Goal: Obtain resource: Download file/media

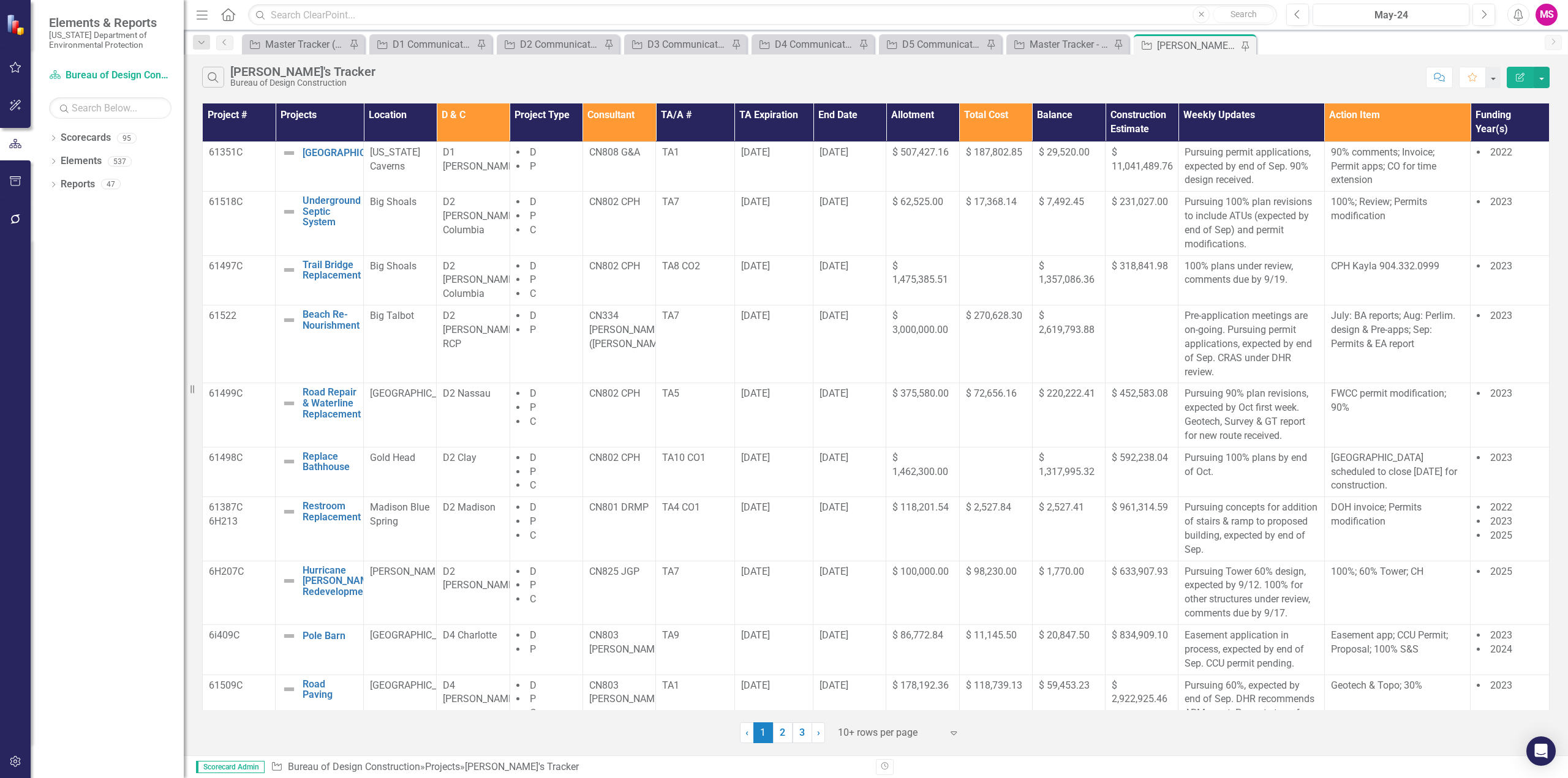
click at [204, 21] on icon "Menu" at bounding box center [203, 14] width 16 height 13
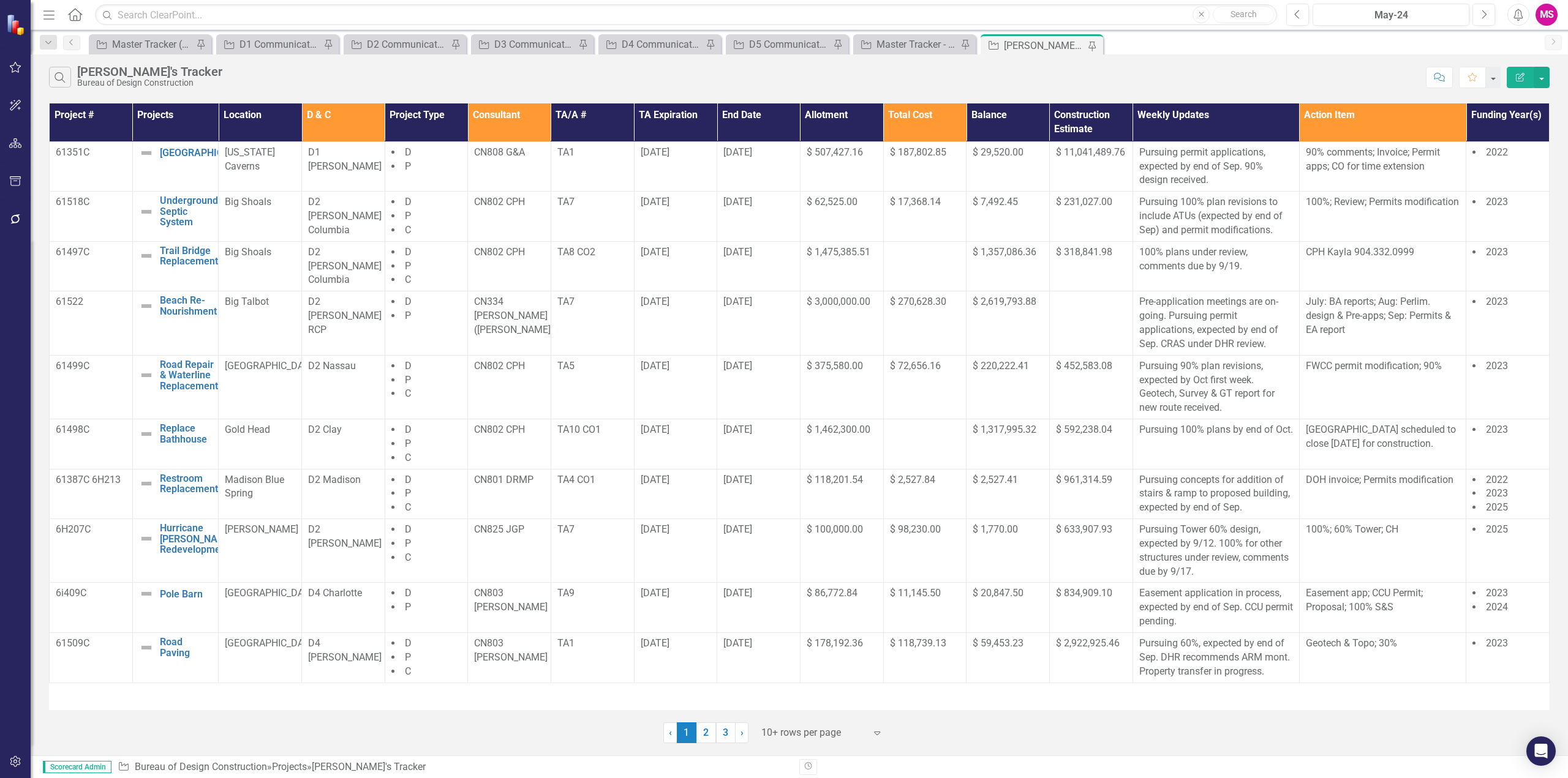
click at [787, 736] on div at bounding box center [813, 733] width 104 height 16
click at [947, 610] on td "$ 11,145.50" at bounding box center [925, 608] width 83 height 50
click at [726, 732] on link "3" at bounding box center [726, 732] width 20 height 21
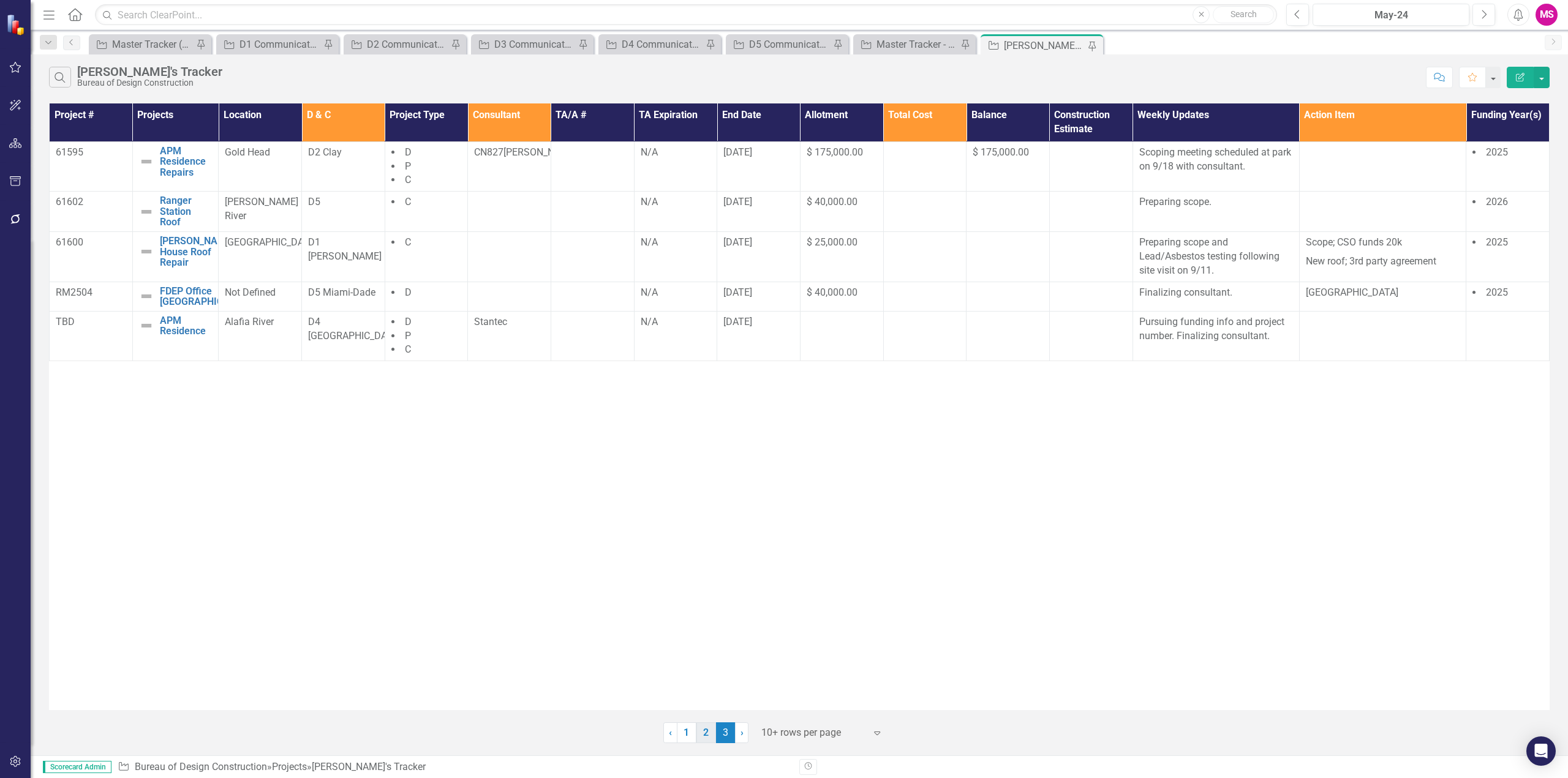
click at [705, 733] on link "2" at bounding box center [706, 732] width 20 height 21
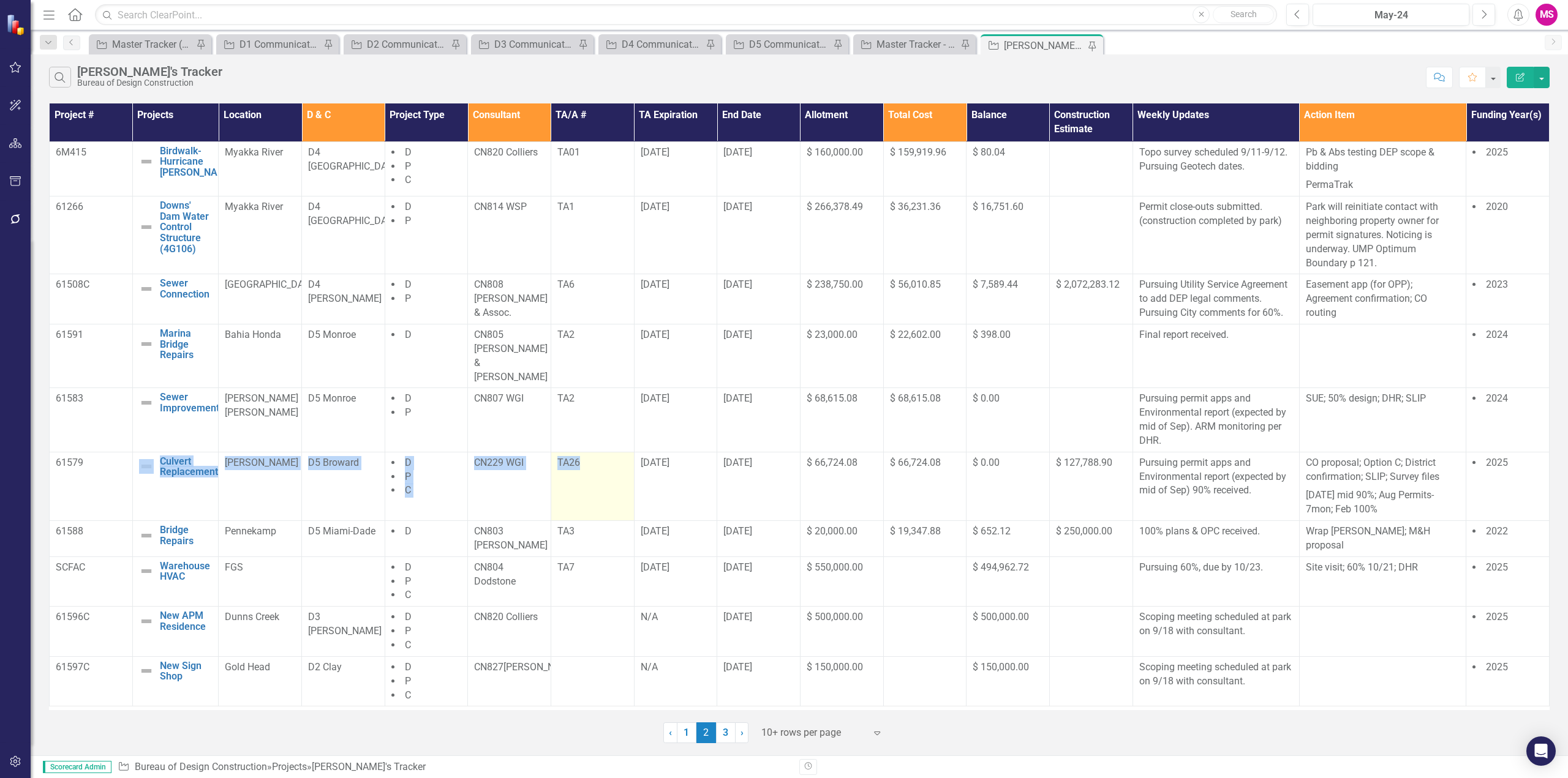
drag, startPoint x: 100, startPoint y: 455, endPoint x: 609, endPoint y: 457, distance: 509.0
click at [609, 457] on tr "61579 Culvert Replacement Edit Edit Project Link Open Element [PERSON_NAME] D5 …" at bounding box center [799, 486] width 1500 height 68
click at [1547, 74] on button "button" at bounding box center [1542, 77] width 16 height 22
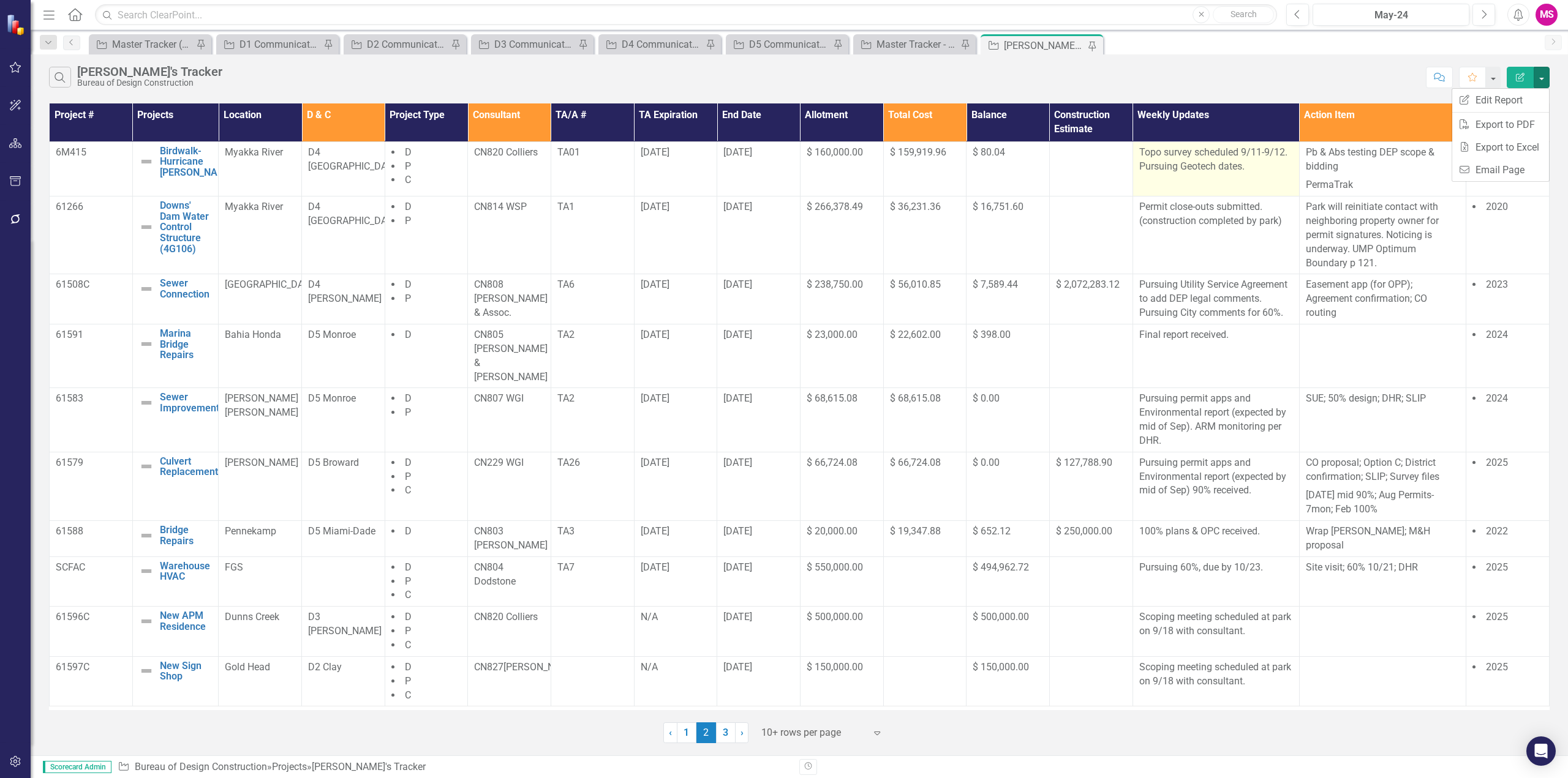
click at [1270, 183] on td "Topo survey scheduled 9/11-9/12. Pursuing Geotech dates." at bounding box center [1215, 168] width 167 height 55
click at [1545, 73] on button "button" at bounding box center [1542, 77] width 16 height 22
click at [1487, 128] on link "PDF Export to PDF" at bounding box center [1500, 124] width 96 height 23
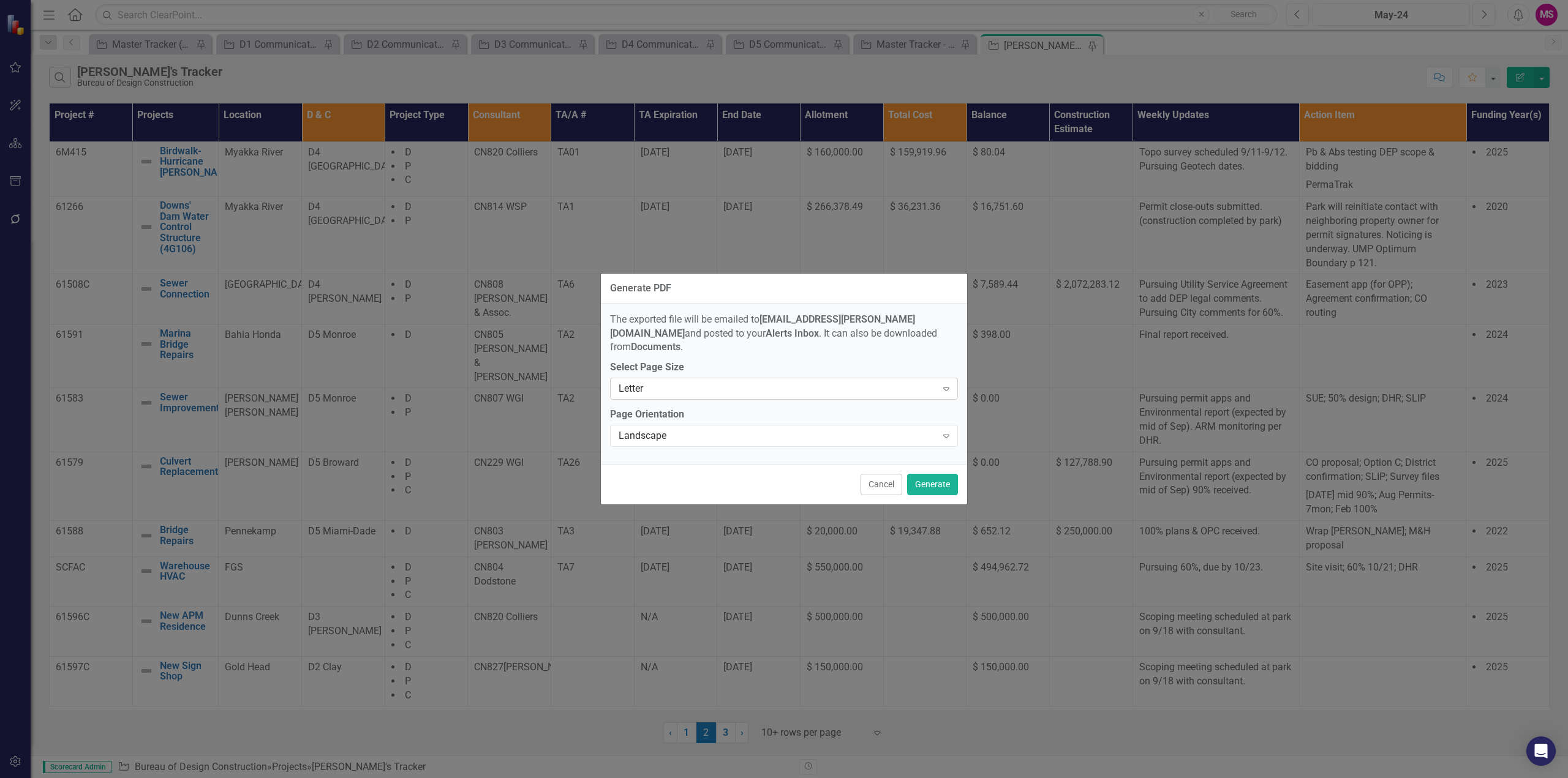
click at [713, 384] on div "Letter" at bounding box center [777, 389] width 318 height 14
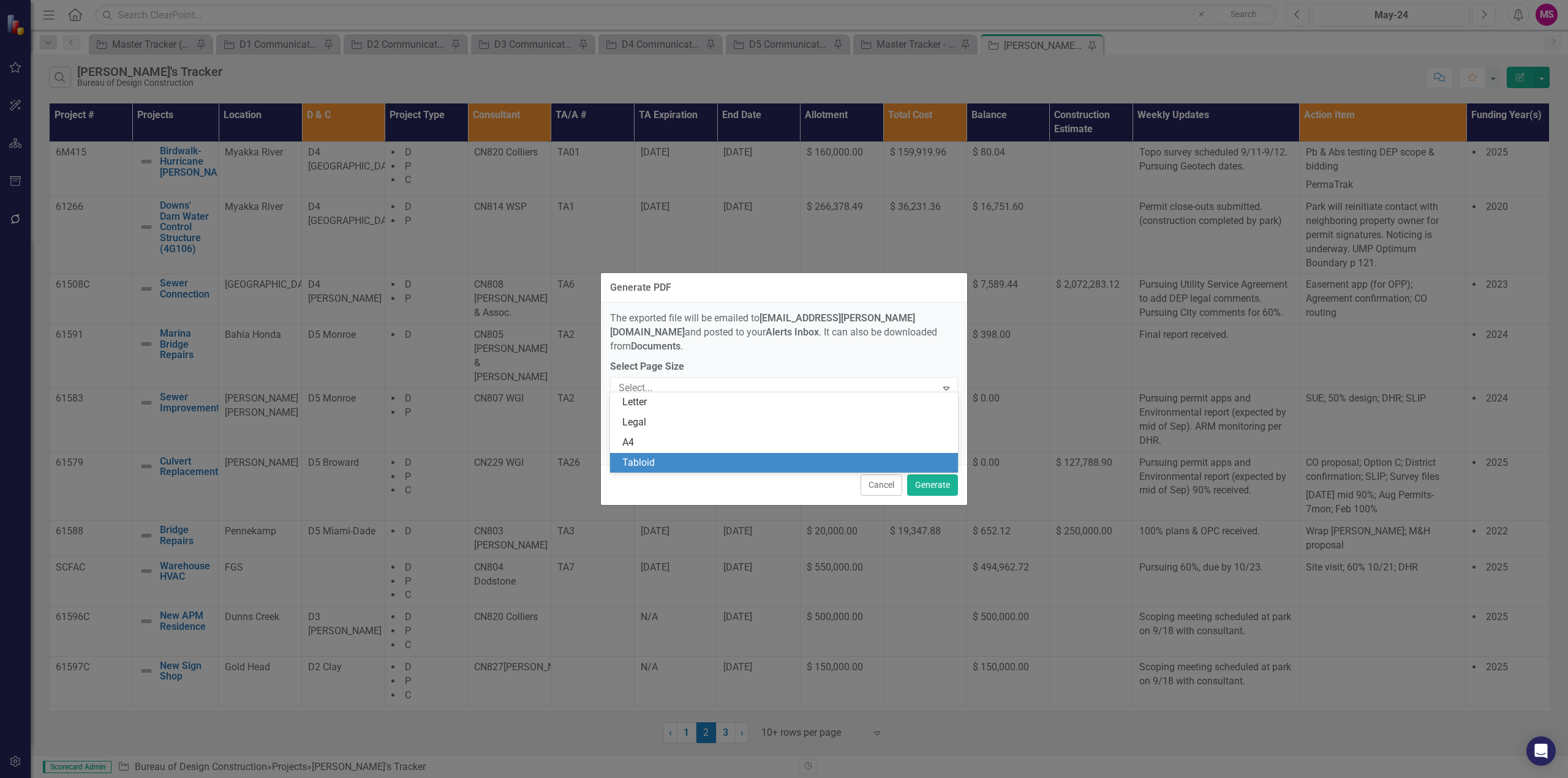
click at [659, 459] on div "Tabloid" at bounding box center [786, 464] width 328 height 14
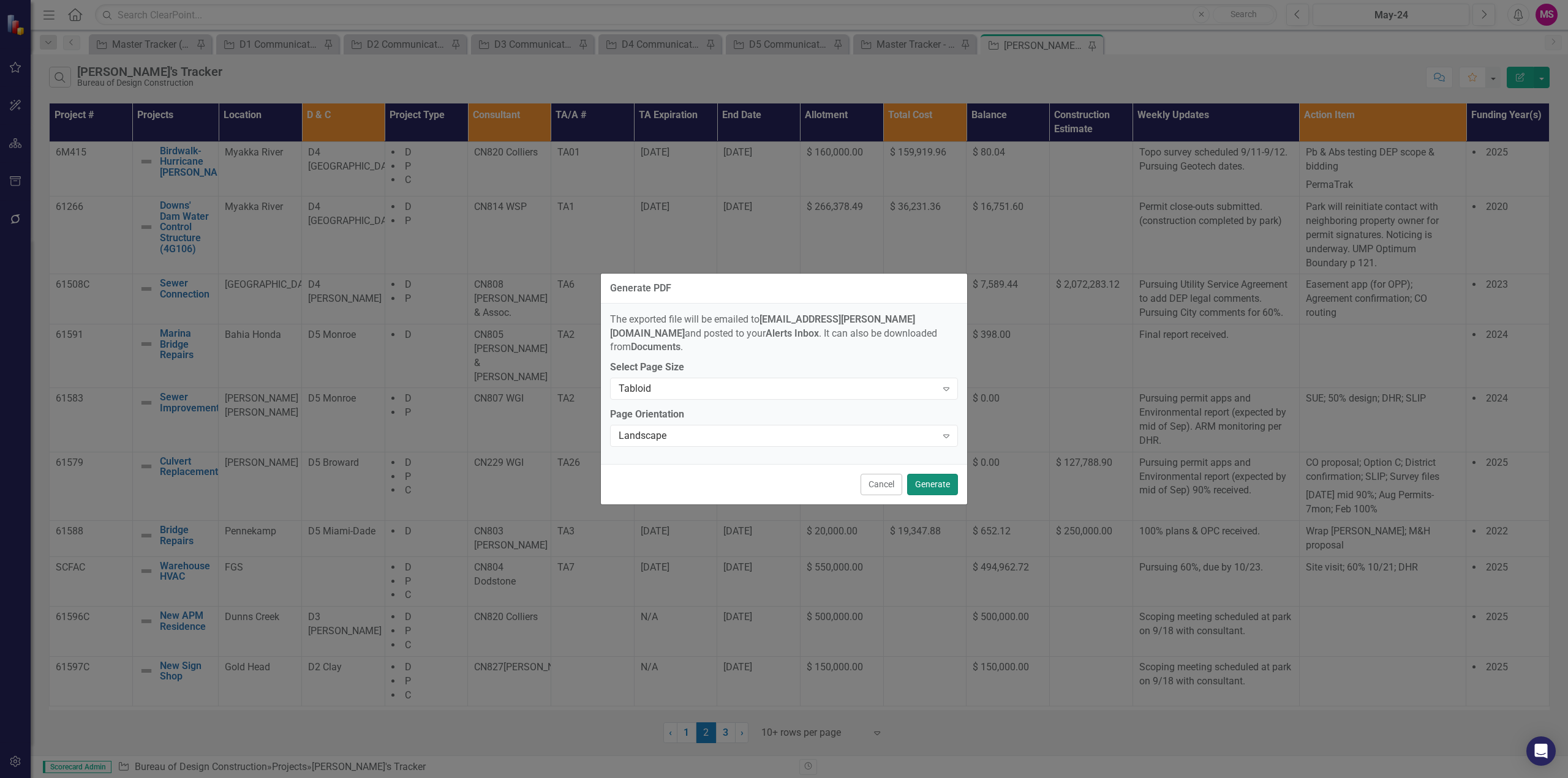
click at [932, 482] on button "Generate" at bounding box center [932, 484] width 50 height 22
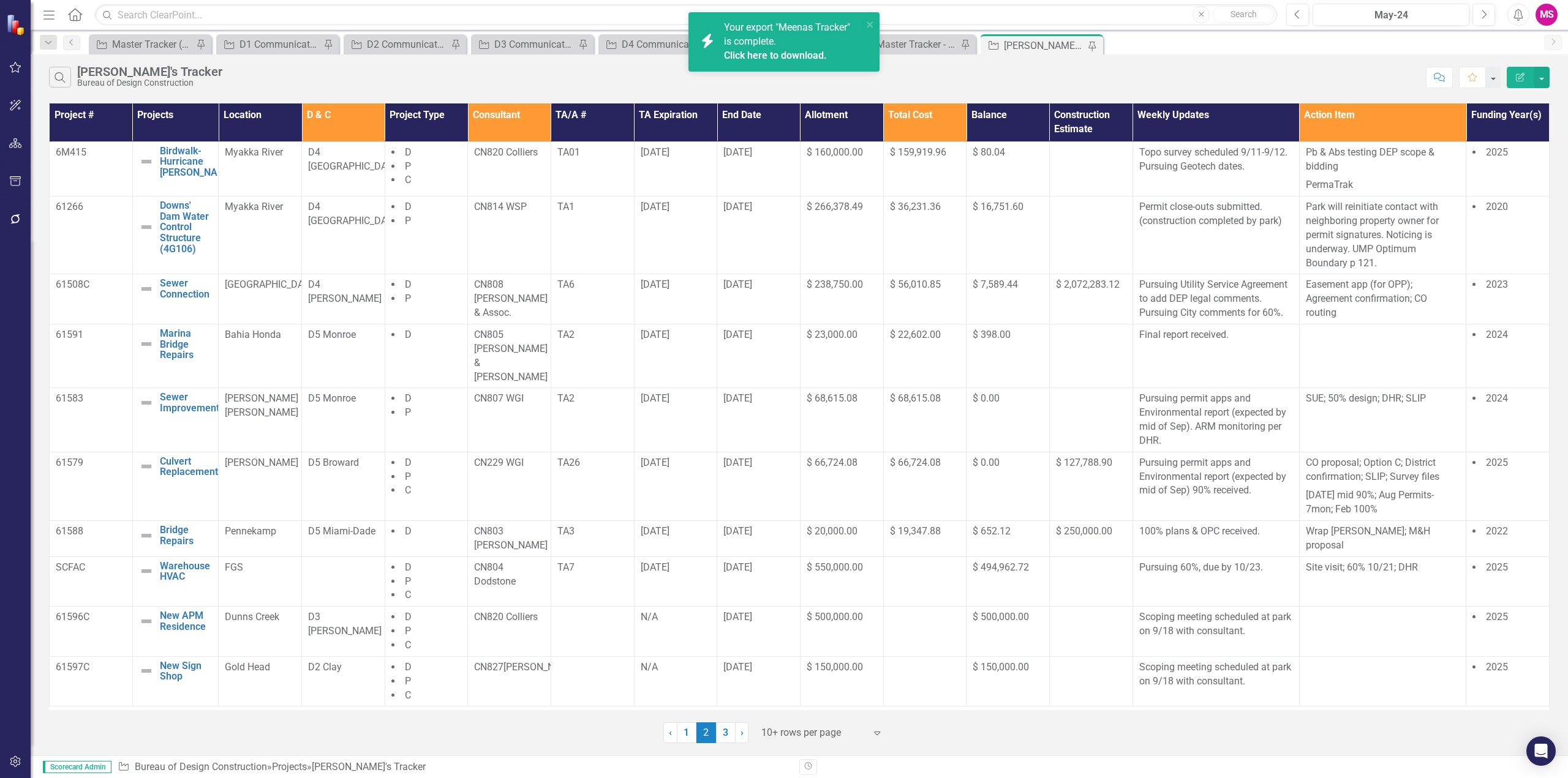
click at [802, 55] on link "Click here to download." at bounding box center [775, 55] width 103 height 12
